Goal: Check status: Check status

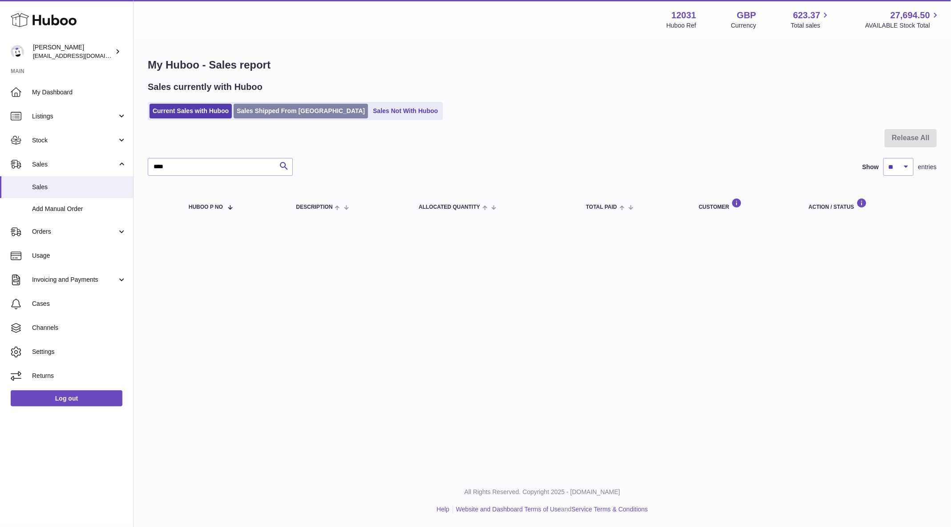
click at [276, 104] on link "Sales Shipped From [GEOGRAPHIC_DATA]" at bounding box center [301, 111] width 134 height 15
click at [39, 135] on link "Stock" at bounding box center [66, 140] width 133 height 24
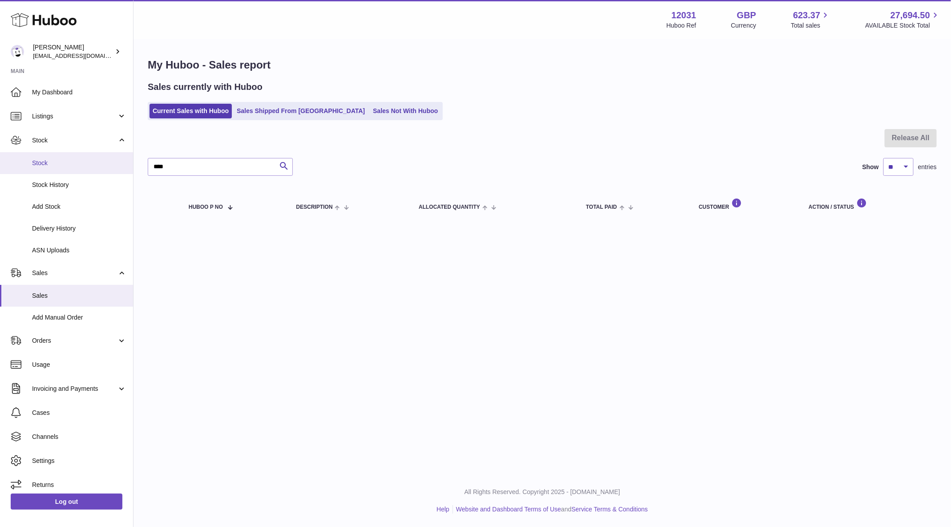
click at [44, 162] on span "Stock" at bounding box center [79, 163] width 94 height 8
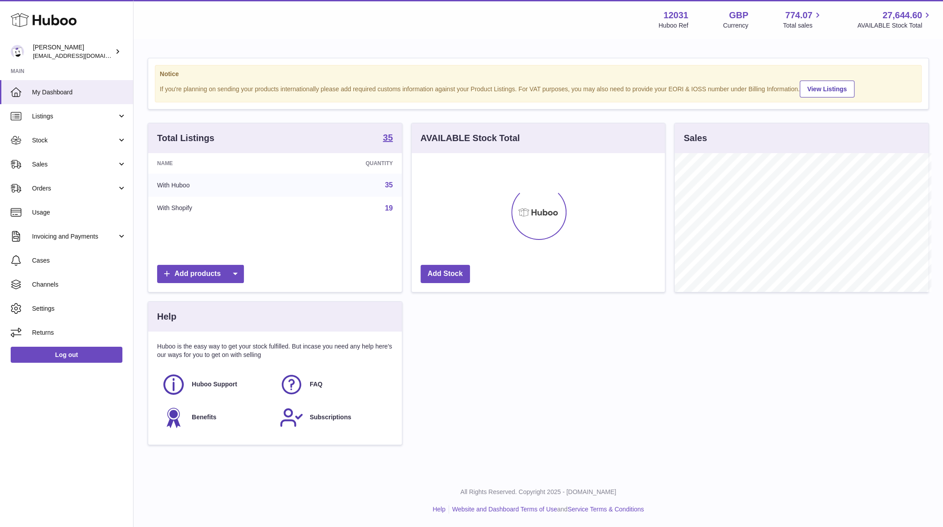
scroll to position [138, 254]
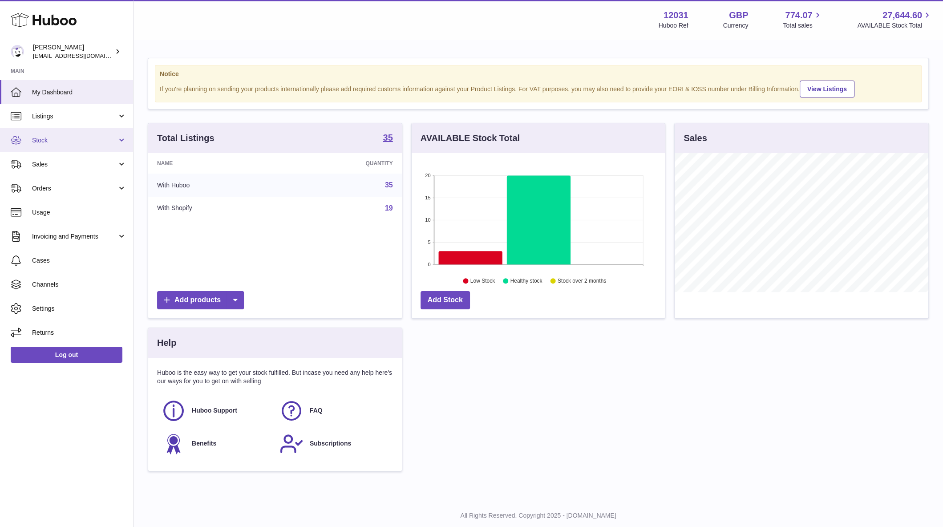
click at [79, 144] on span "Stock" at bounding box center [74, 140] width 85 height 8
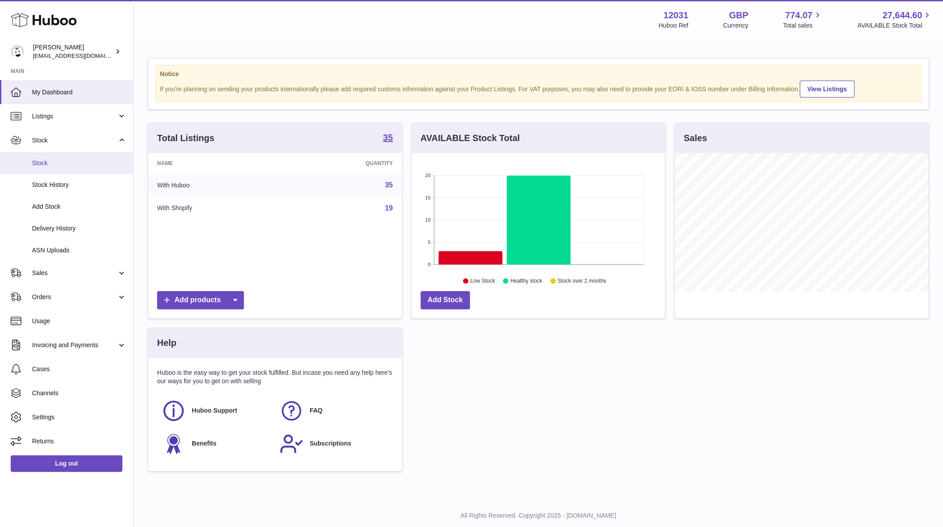
click at [72, 161] on span "Stock" at bounding box center [79, 163] width 94 height 8
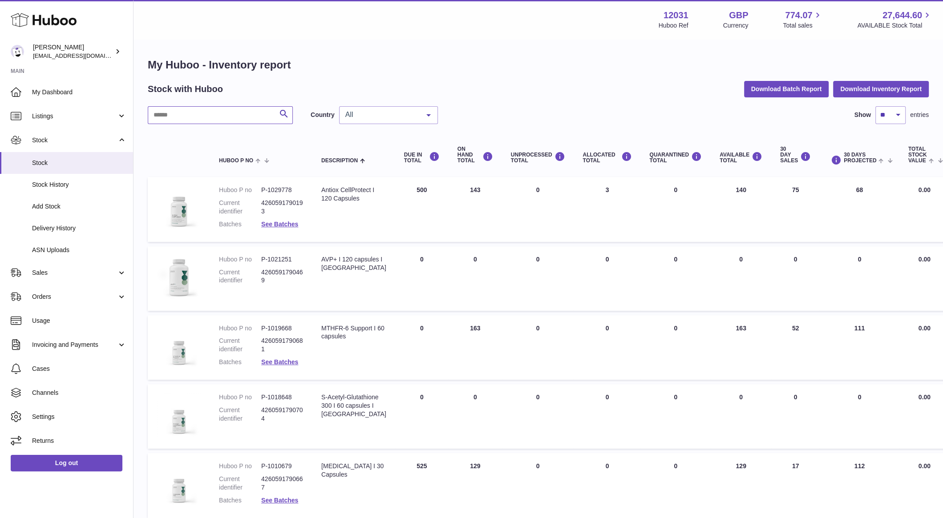
click at [198, 119] on input "text" at bounding box center [220, 115] width 145 height 18
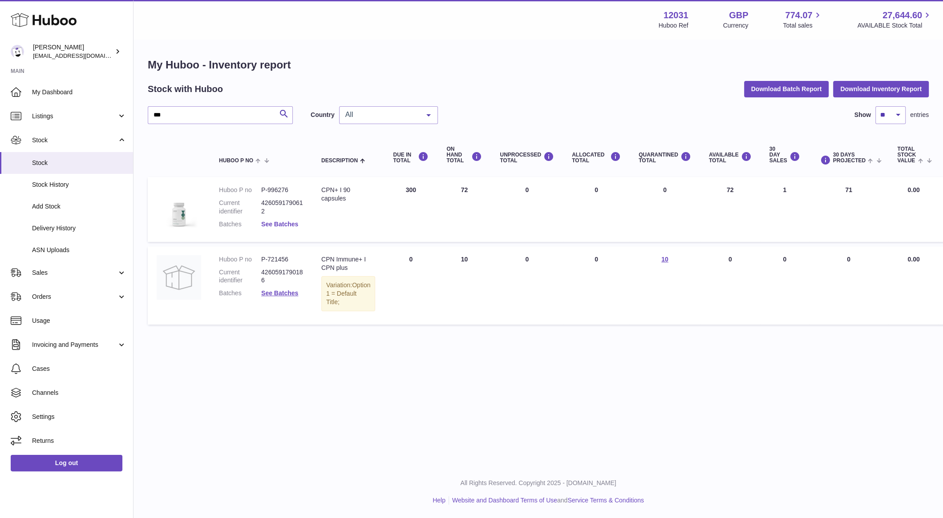
click at [292, 222] on link "See Batches" at bounding box center [279, 224] width 37 height 7
click at [768, 373] on div at bounding box center [471, 259] width 943 height 518
click at [290, 221] on link "See Batches" at bounding box center [279, 224] width 37 height 7
click at [397, 113] on span "All" at bounding box center [381, 114] width 77 height 9
drag, startPoint x: 370, startPoint y: 160, endPoint x: 368, endPoint y: 151, distance: 9.2
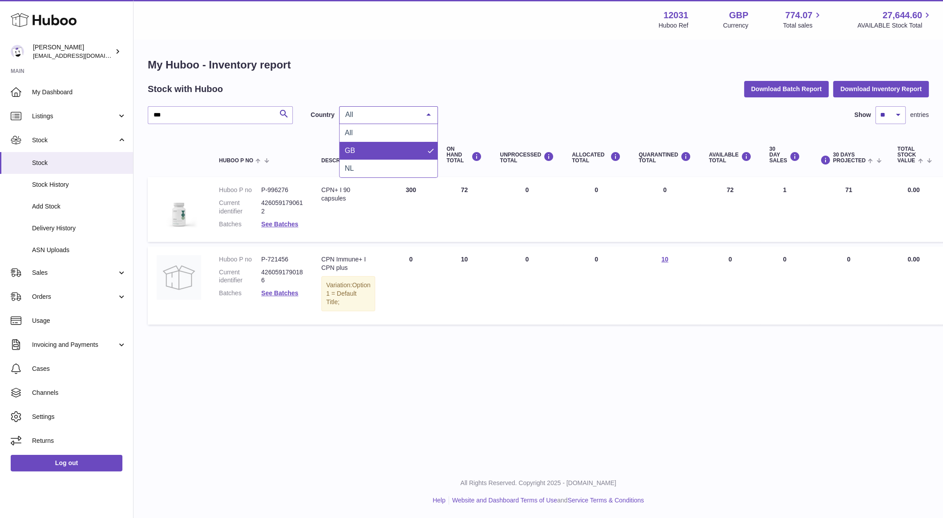
click at [368, 151] on ul "All GB NL No elements found. Consider changing the search query. List is empty." at bounding box center [388, 150] width 98 height 53
click at [368, 151] on span "GB" at bounding box center [388, 151] width 98 height 18
drag, startPoint x: 173, startPoint y: 118, endPoint x: 101, endPoint y: 119, distance: 73.0
click at [101, 119] on div "Huboo [PERSON_NAME] [EMAIL_ADDRESS][DOMAIN_NAME] Main My Dashboard Listings Not…" at bounding box center [471, 259] width 943 height 518
paste input "text"
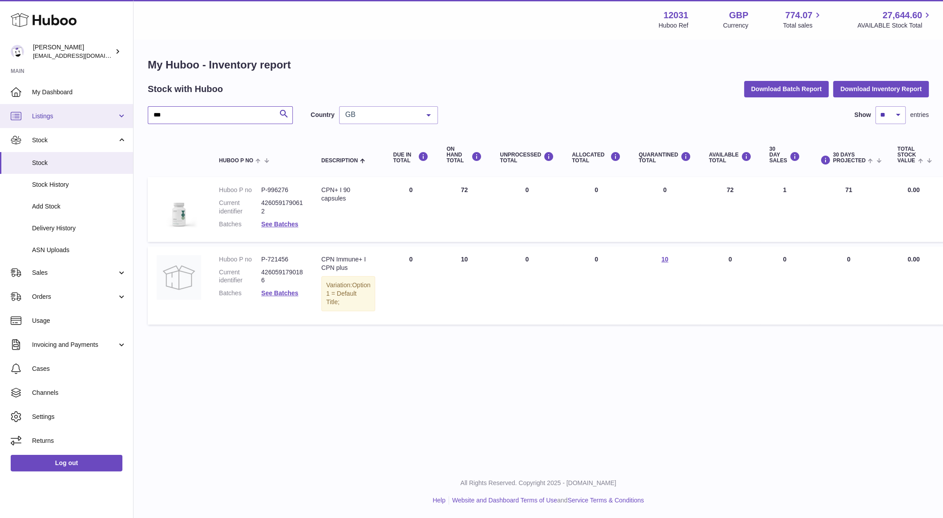
type input "***"
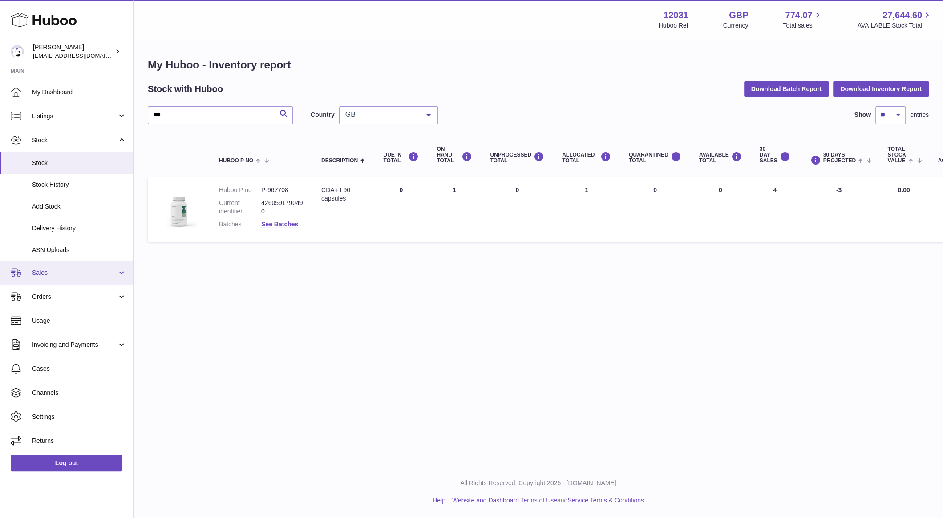
click at [62, 276] on span "Sales" at bounding box center [74, 273] width 85 height 8
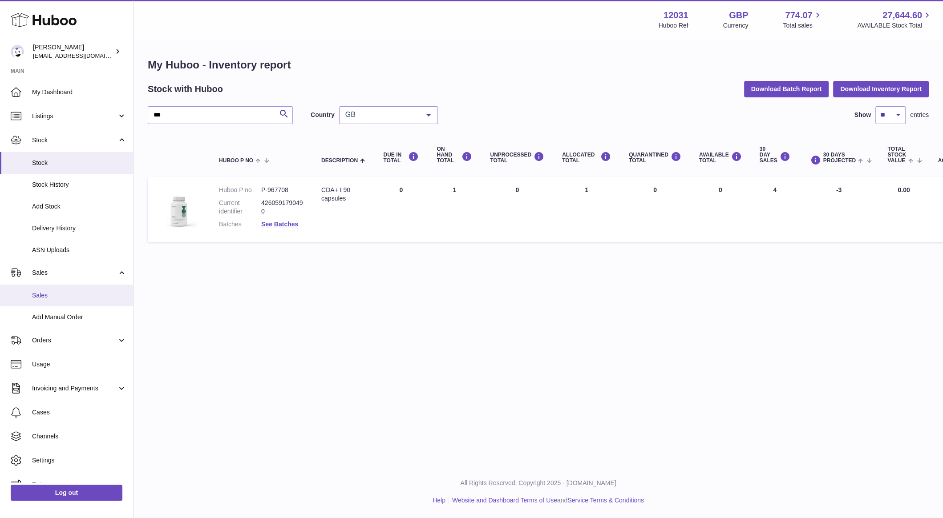
click at [60, 299] on span "Sales" at bounding box center [79, 295] width 94 height 8
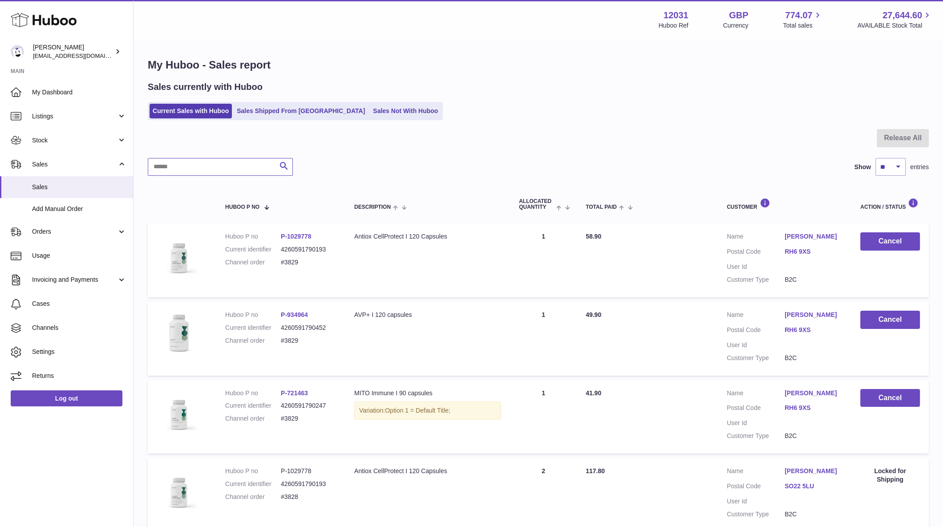
drag, startPoint x: 201, startPoint y: 161, endPoint x: 206, endPoint y: 173, distance: 13.2
click at [201, 160] on input "text" at bounding box center [220, 167] width 145 height 18
paste input "*****"
type input "*****"
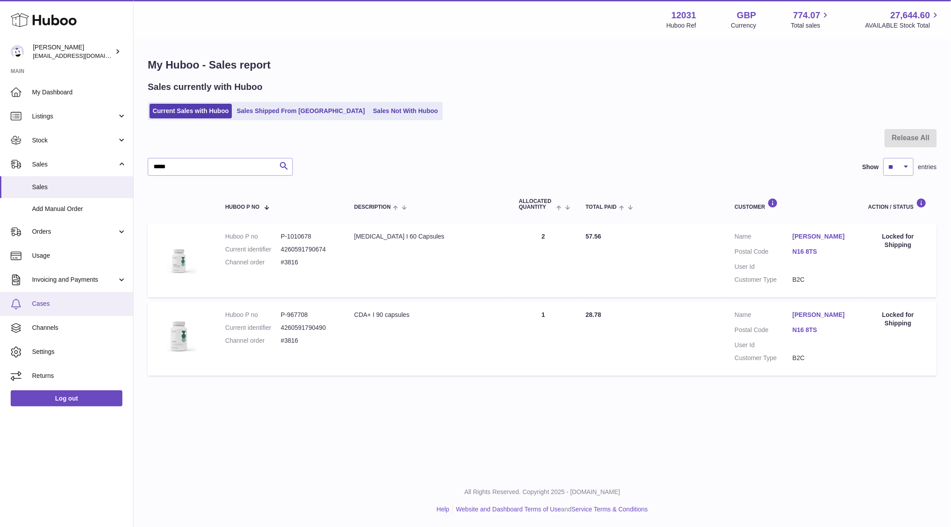
click at [50, 295] on link "Cases" at bounding box center [66, 304] width 133 height 24
